Goal: Task Accomplishment & Management: Use online tool/utility

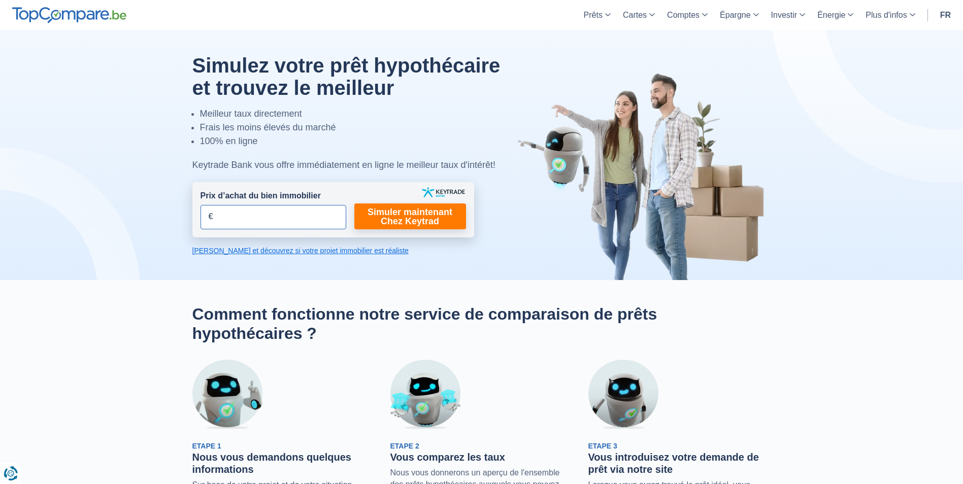
click at [319, 218] on input "Prix d’achat du bien immobilier" at bounding box center [274, 217] width 146 height 24
type input "180.000"
click at [391, 217] on link "Simuler maintenant Chez Keytrad" at bounding box center [410, 217] width 112 height 26
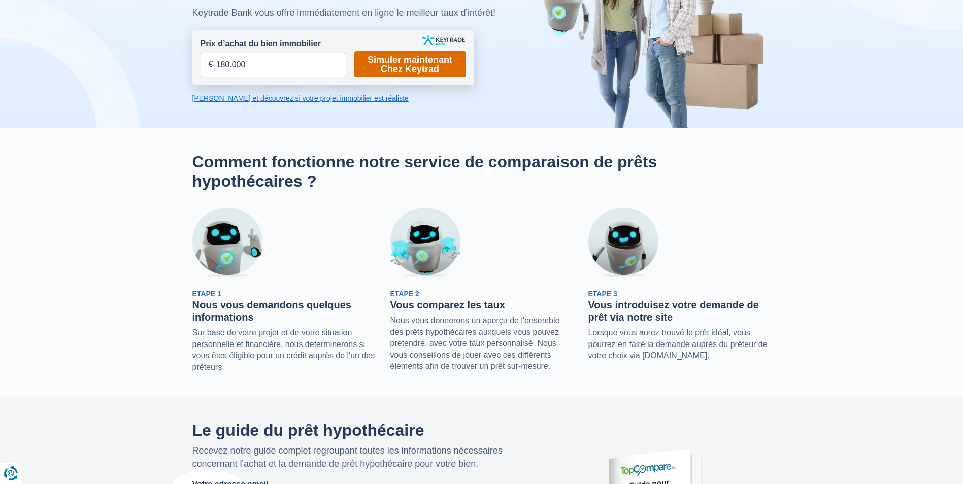
scroll to position [102, 0]
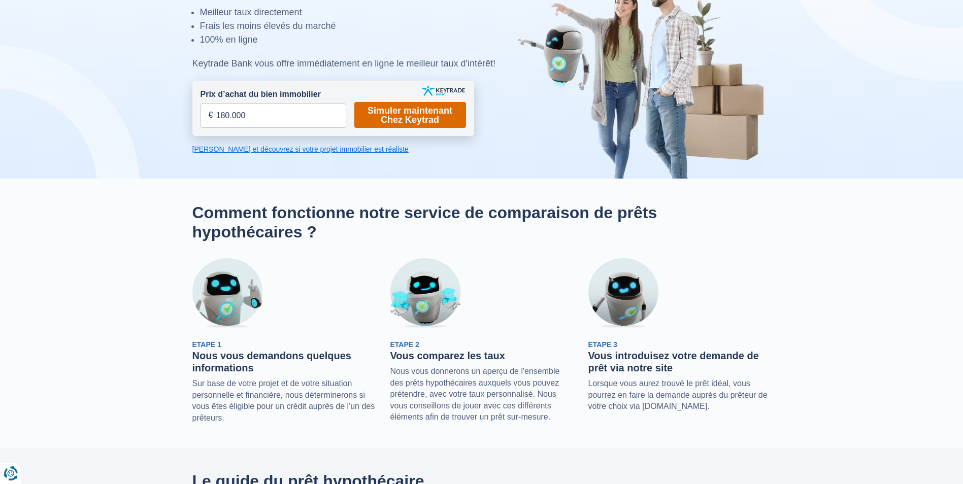
click at [411, 109] on link "Simuler maintenant Chez Keytrad" at bounding box center [410, 115] width 112 height 26
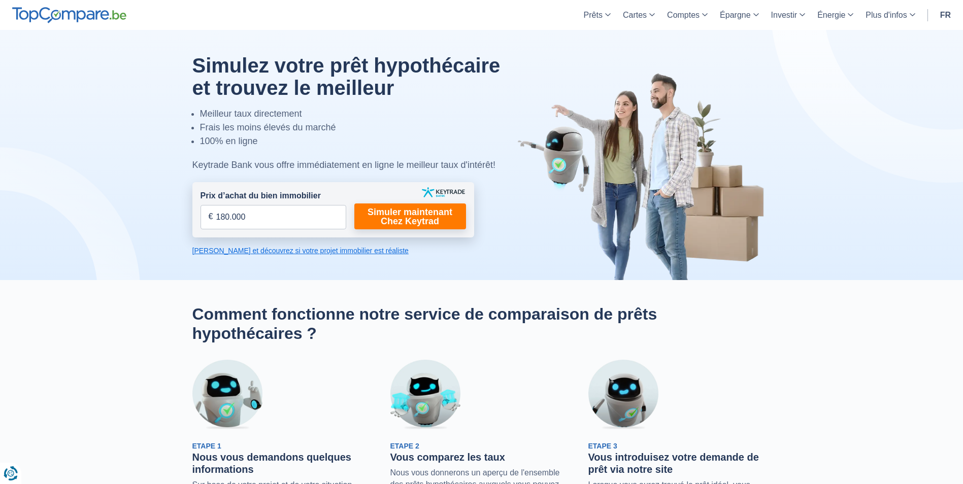
click at [254, 252] on link "Calculez et découvrez si votre projet immobilier est réaliste" at bounding box center [333, 251] width 282 height 10
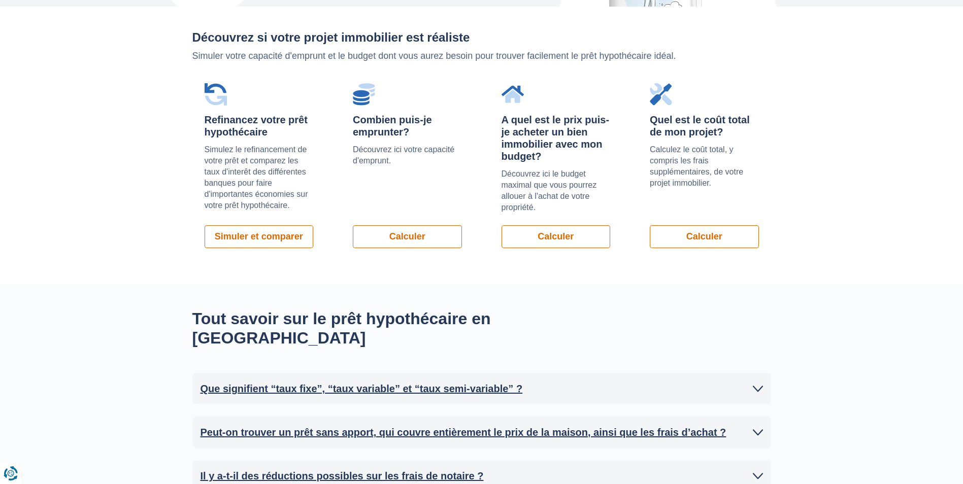
scroll to position [720, 0]
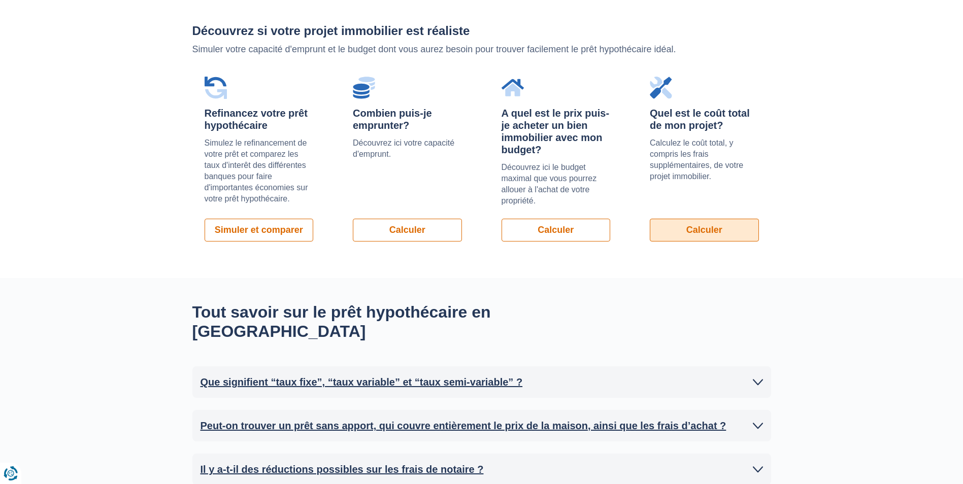
click at [697, 221] on link "Calculer" at bounding box center [704, 230] width 109 height 23
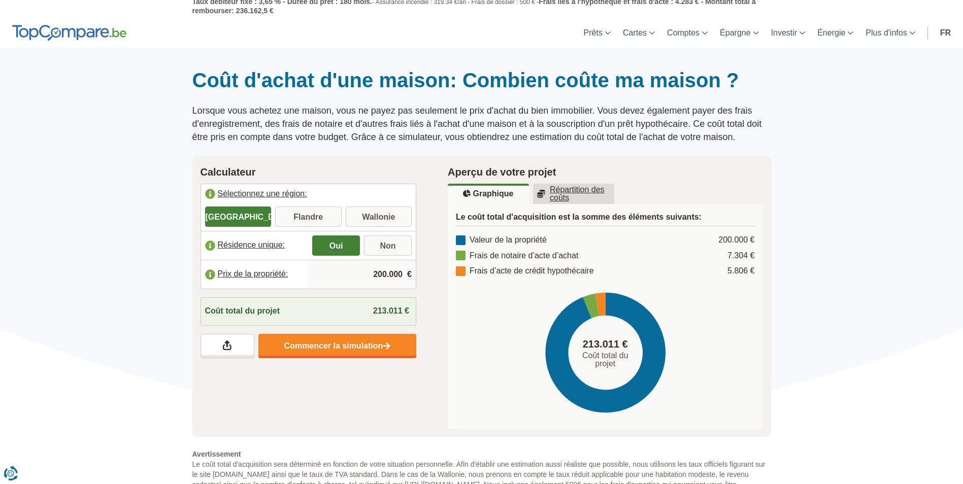
scroll to position [51, 0]
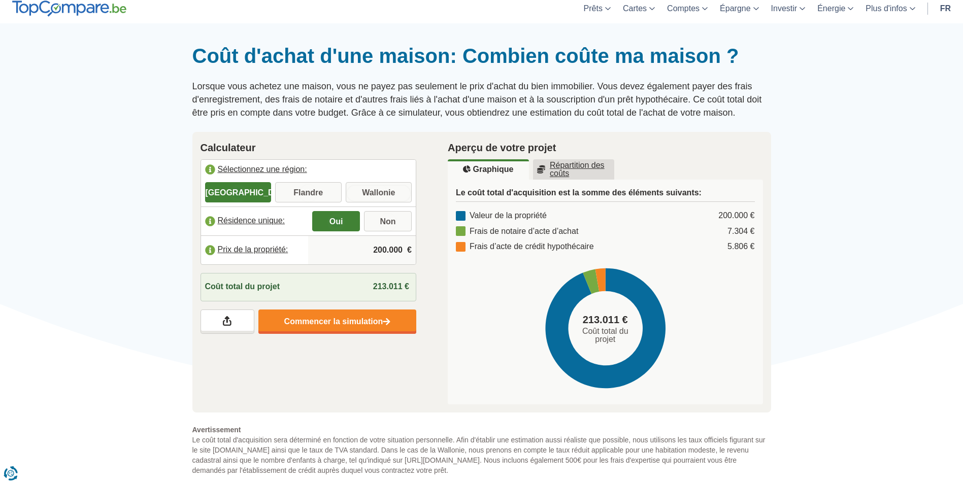
drag, startPoint x: 376, startPoint y: 185, endPoint x: 373, endPoint y: 190, distance: 6.6
click at [376, 186] on input "Wallonie" at bounding box center [379, 193] width 66 height 18
radio input "true"
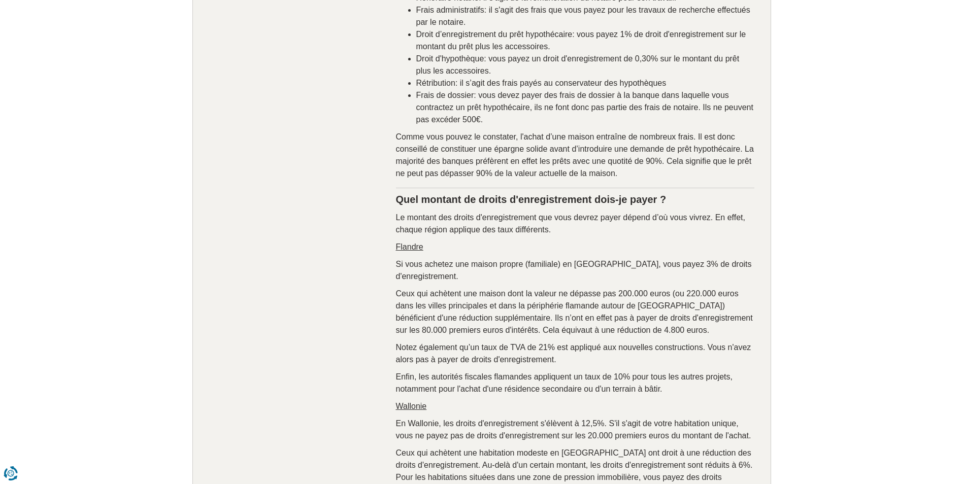
scroll to position [1066, 0]
